Goal: Ask a question

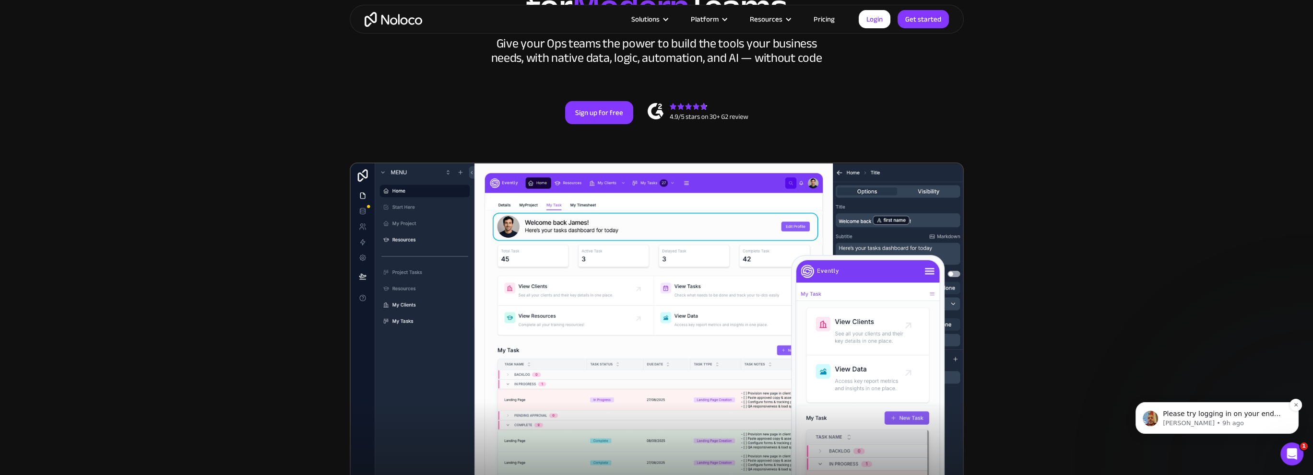
click at [1233, 433] on div "Please try logging in on your end and let us know if you run into any problems.…" at bounding box center [1217, 419] width 163 height 32
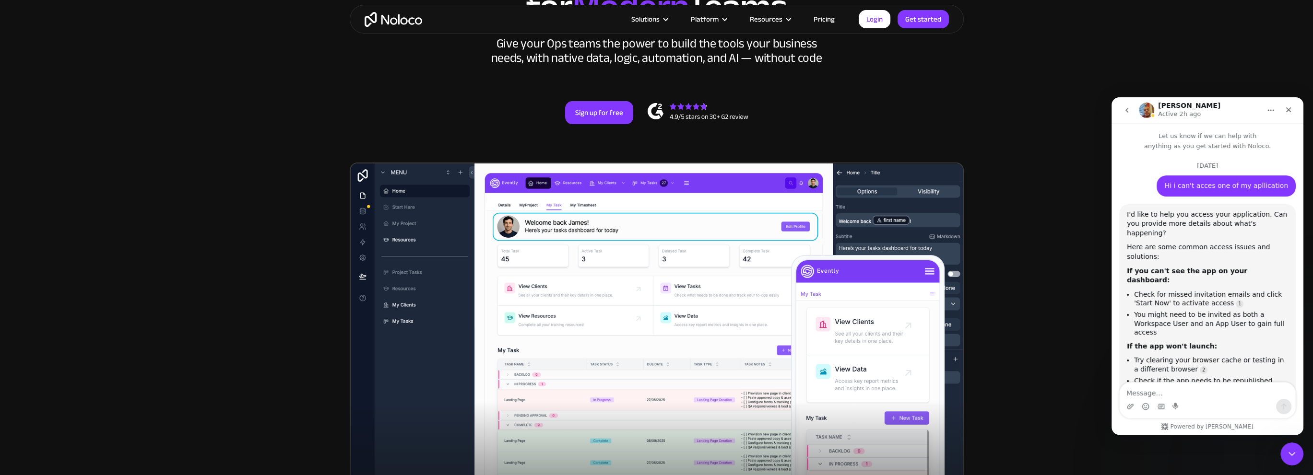
scroll to position [52, 0]
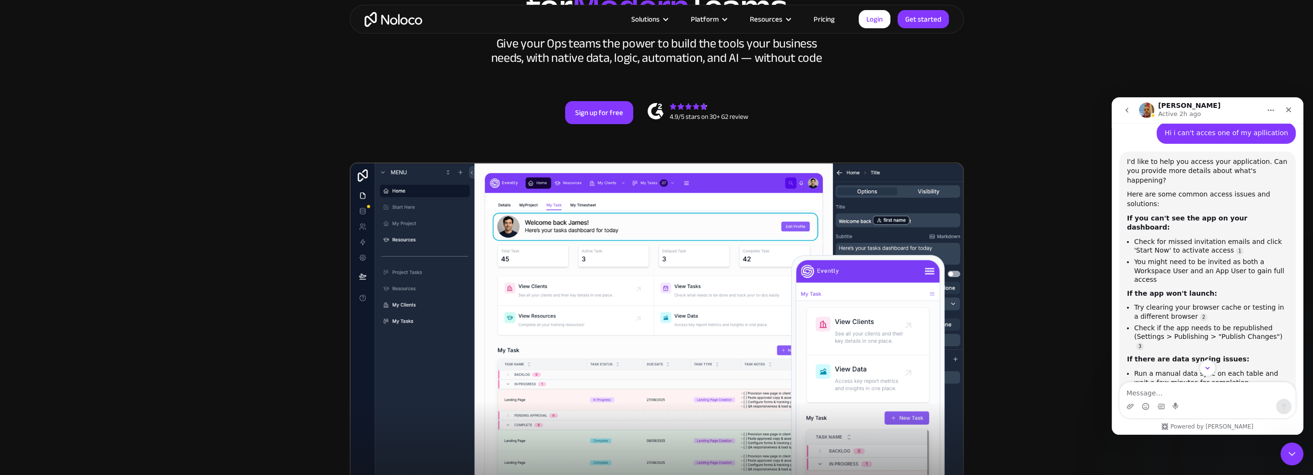
click at [1197, 396] on textarea "Message…" at bounding box center [1208, 391] width 176 height 16
type textarea "Guys what happens you extenxtensed my traial period and you take subsricpiotn f…"
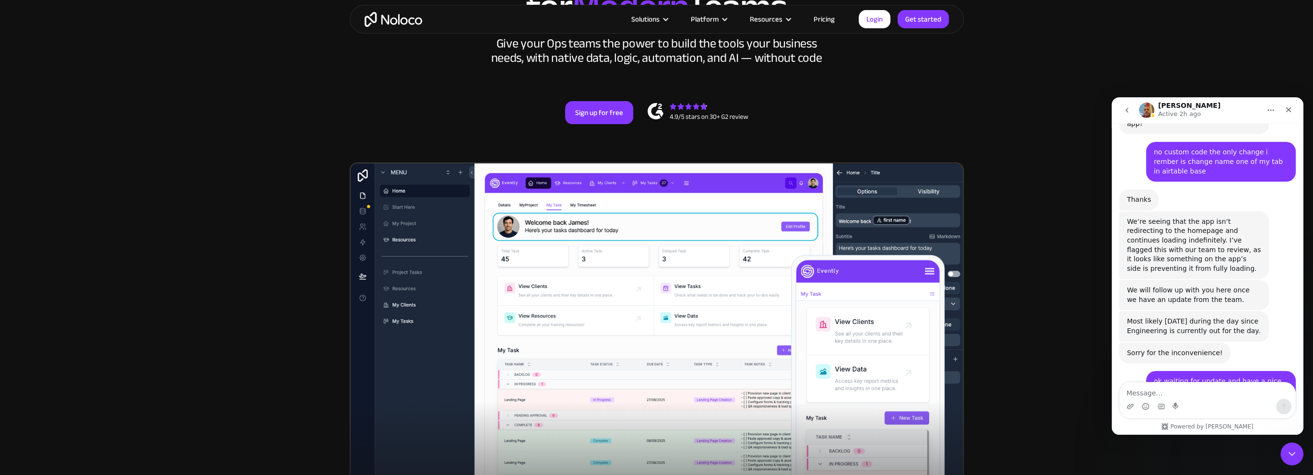
scroll to position [1777, 0]
click at [869, 19] on link "Login" at bounding box center [875, 19] width 32 height 18
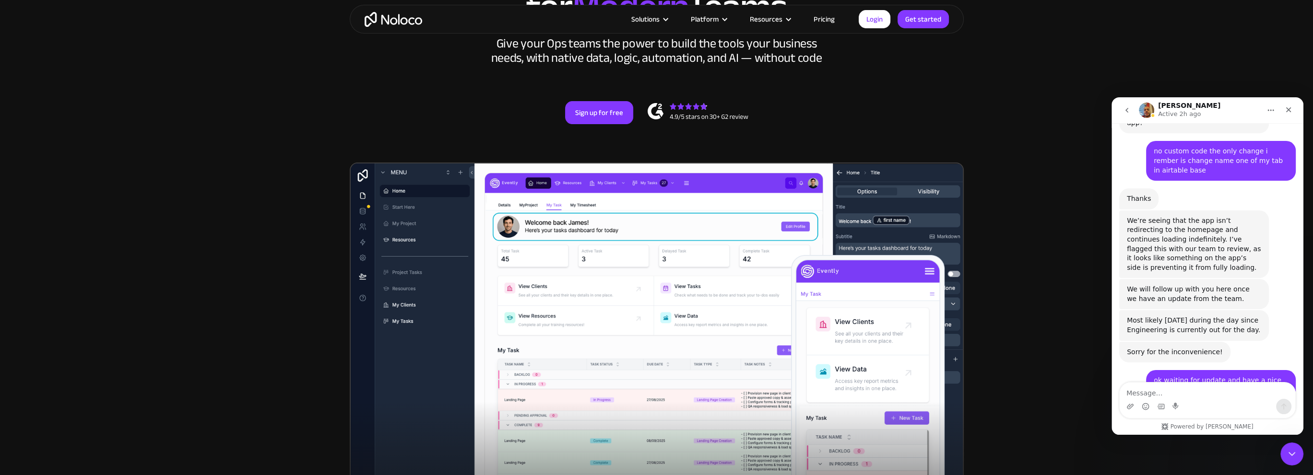
copy div "Guys what happens you extenxtensed my traial period and you take subsricpiotn f…"
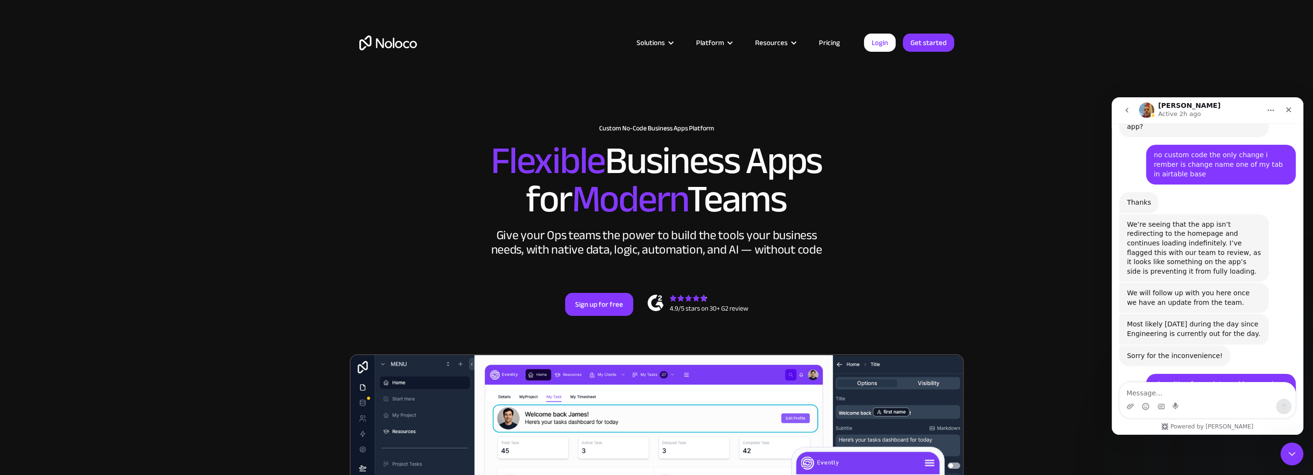
scroll to position [1777, 0]
